Goal: Navigation & Orientation: Find specific page/section

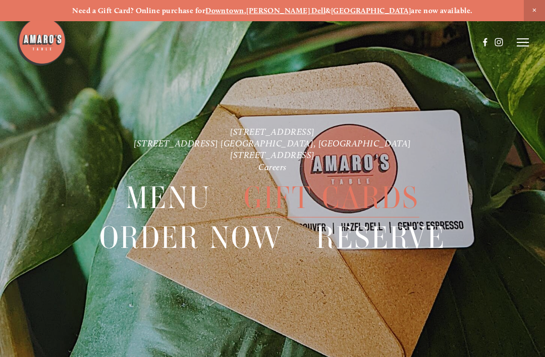
scroll to position [21, 0]
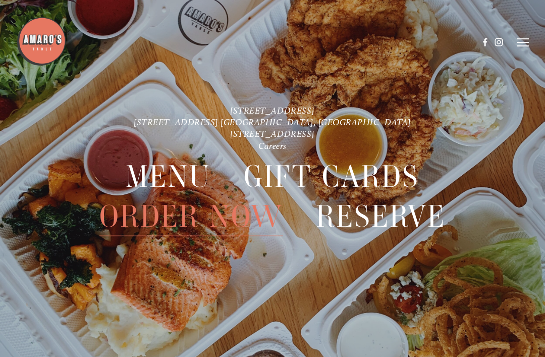
click at [178, 197] on span "Order Now" at bounding box center [191, 216] width 184 height 39
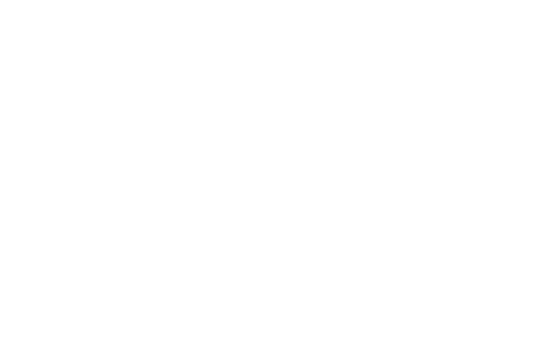
click at [178, 179] on span "Menu" at bounding box center [168, 176] width 85 height 39
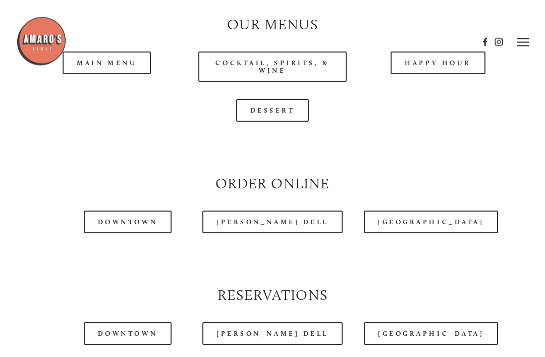
scroll to position [896, 0]
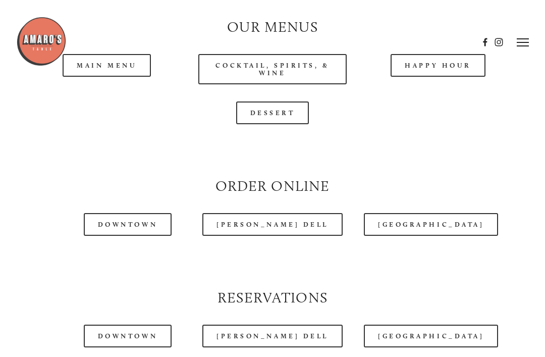
click at [126, 66] on div at bounding box center [247, 42] width 462 height 52
click at [126, 67] on div at bounding box center [247, 42] width 462 height 52
click at [125, 63] on div at bounding box center [247, 42] width 462 height 52
click at [116, 63] on div at bounding box center [247, 42] width 462 height 52
click at [115, 45] on div at bounding box center [247, 42] width 462 height 52
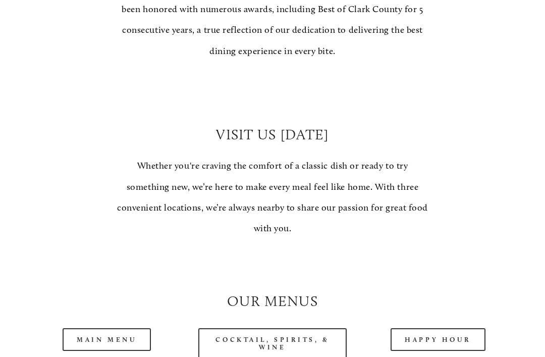
scroll to position [627, 0]
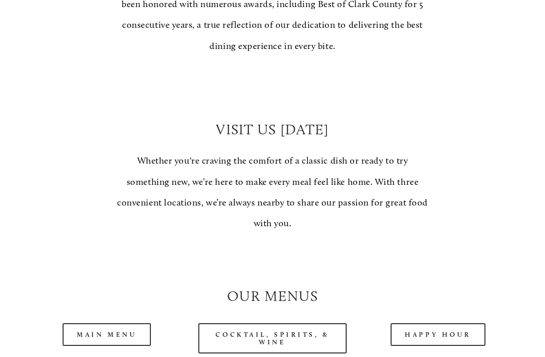
click at [138, 334] on link "Main Menu" at bounding box center [107, 334] width 88 height 23
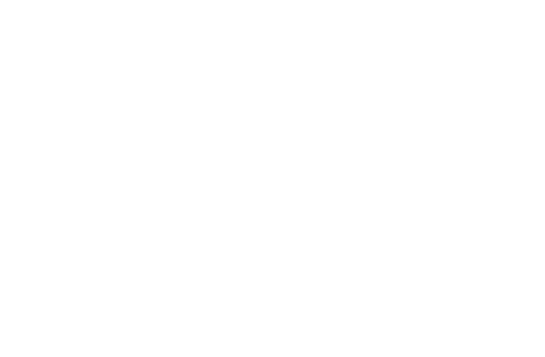
scroll to position [21, 0]
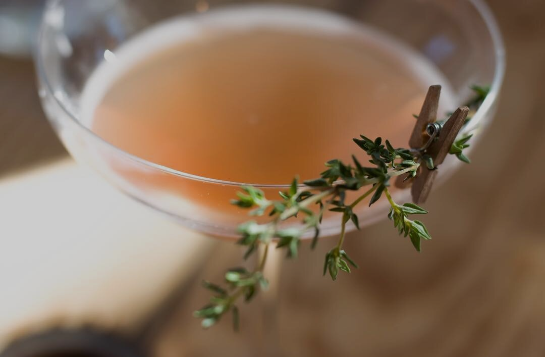
click at [90, 1] on div at bounding box center [247, 17] width 462 height 52
